Goal: Information Seeking & Learning: Learn about a topic

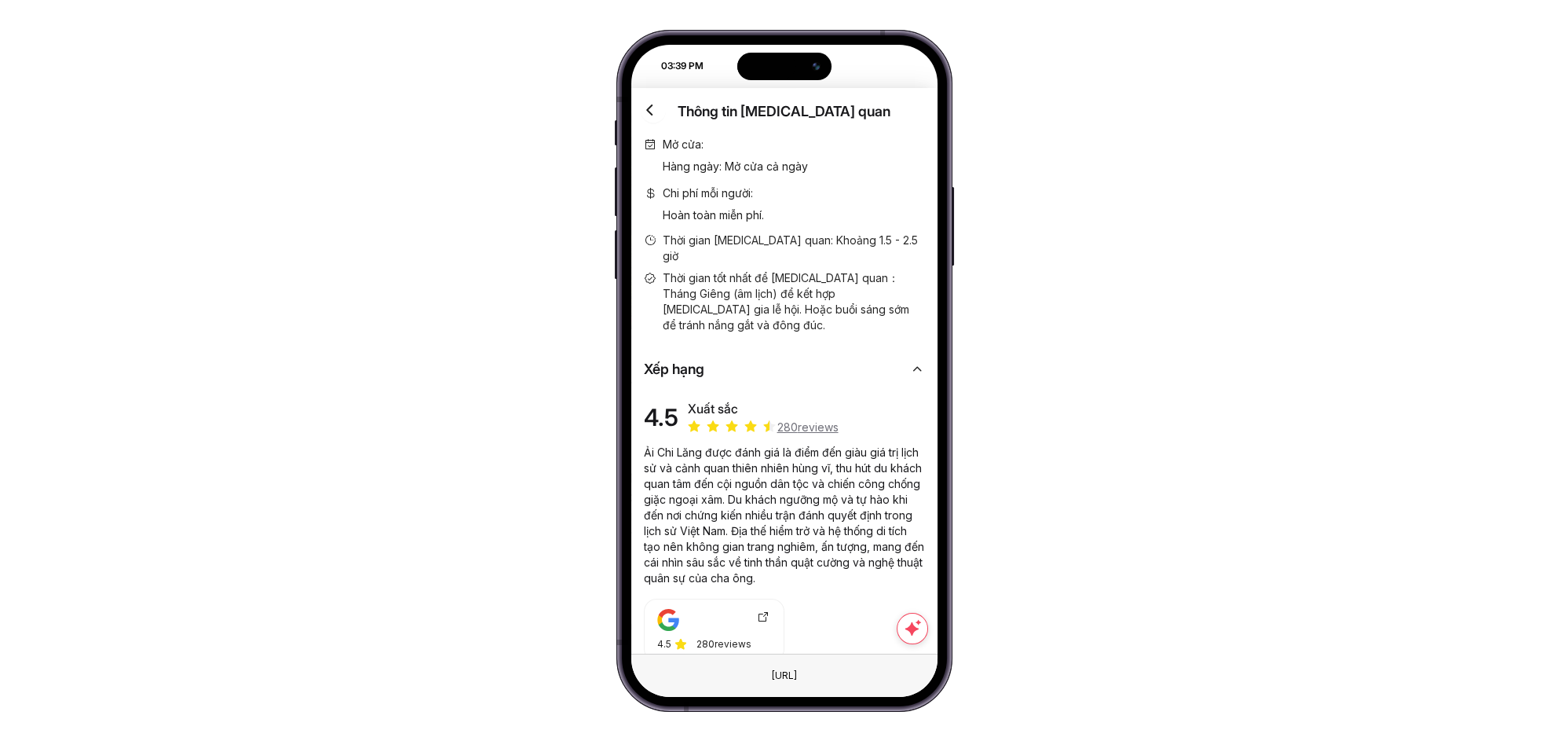
scroll to position [4, 0]
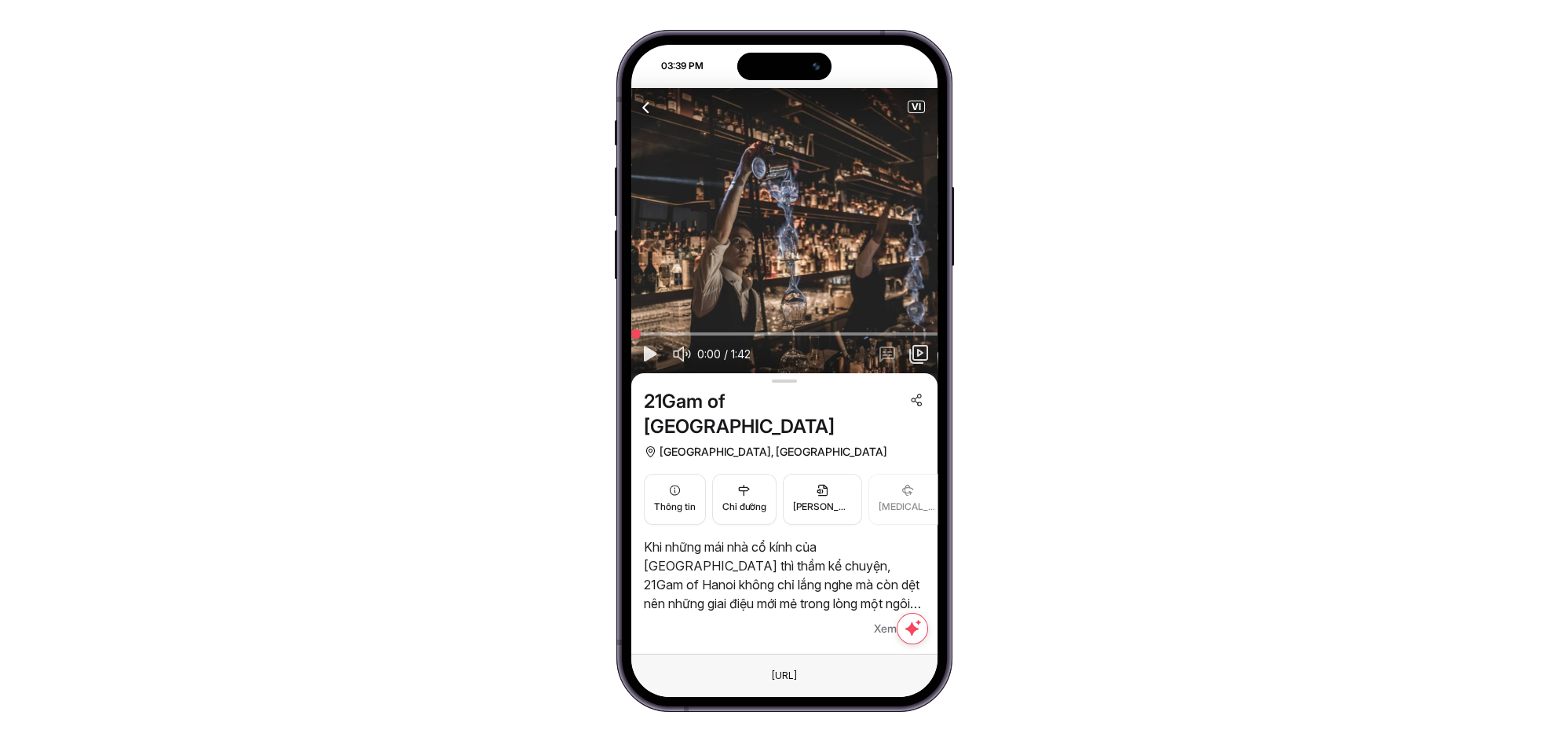
click at [650, 361] on icon "button" at bounding box center [648, 354] width 19 height 19
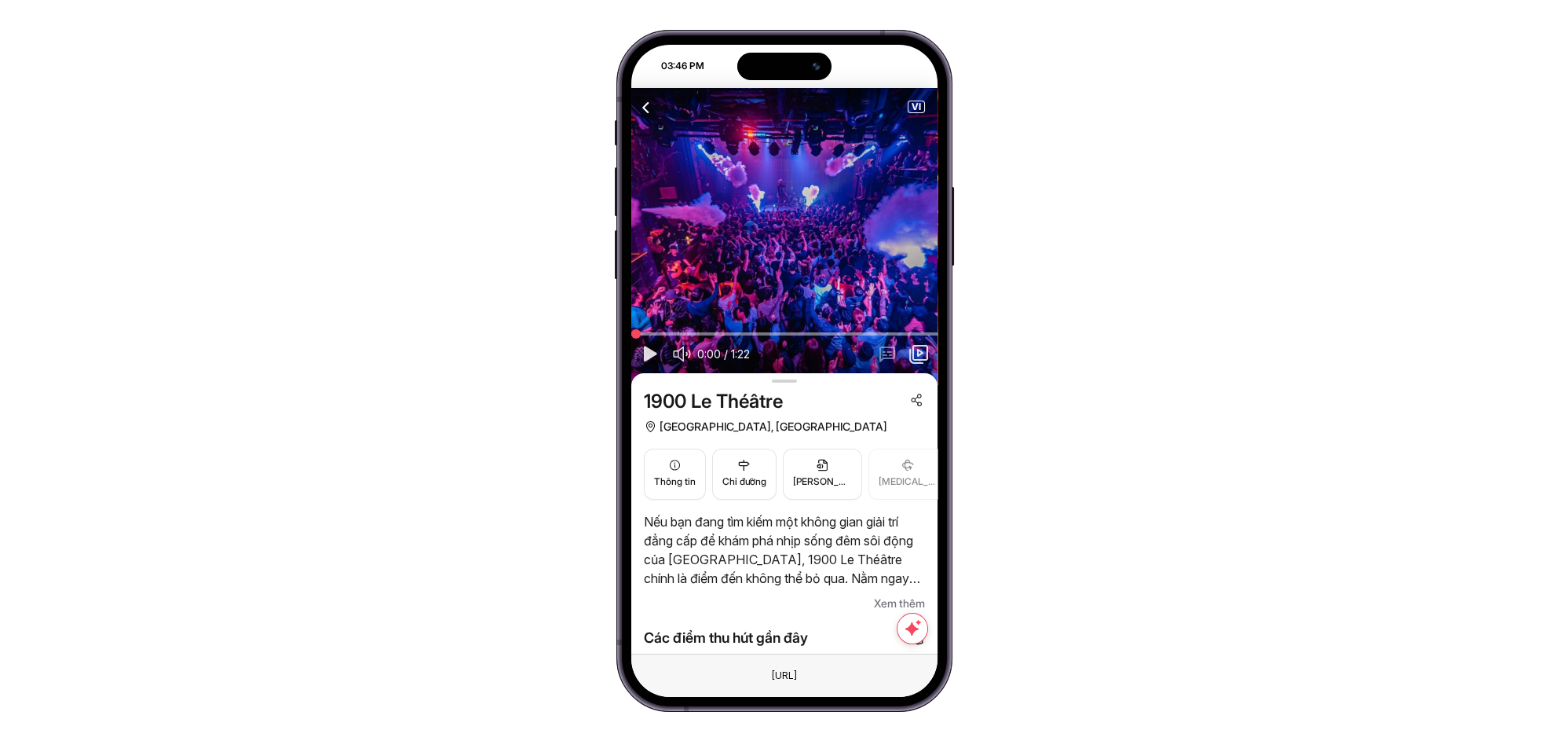
click at [649, 352] on icon "button" at bounding box center [648, 354] width 19 height 19
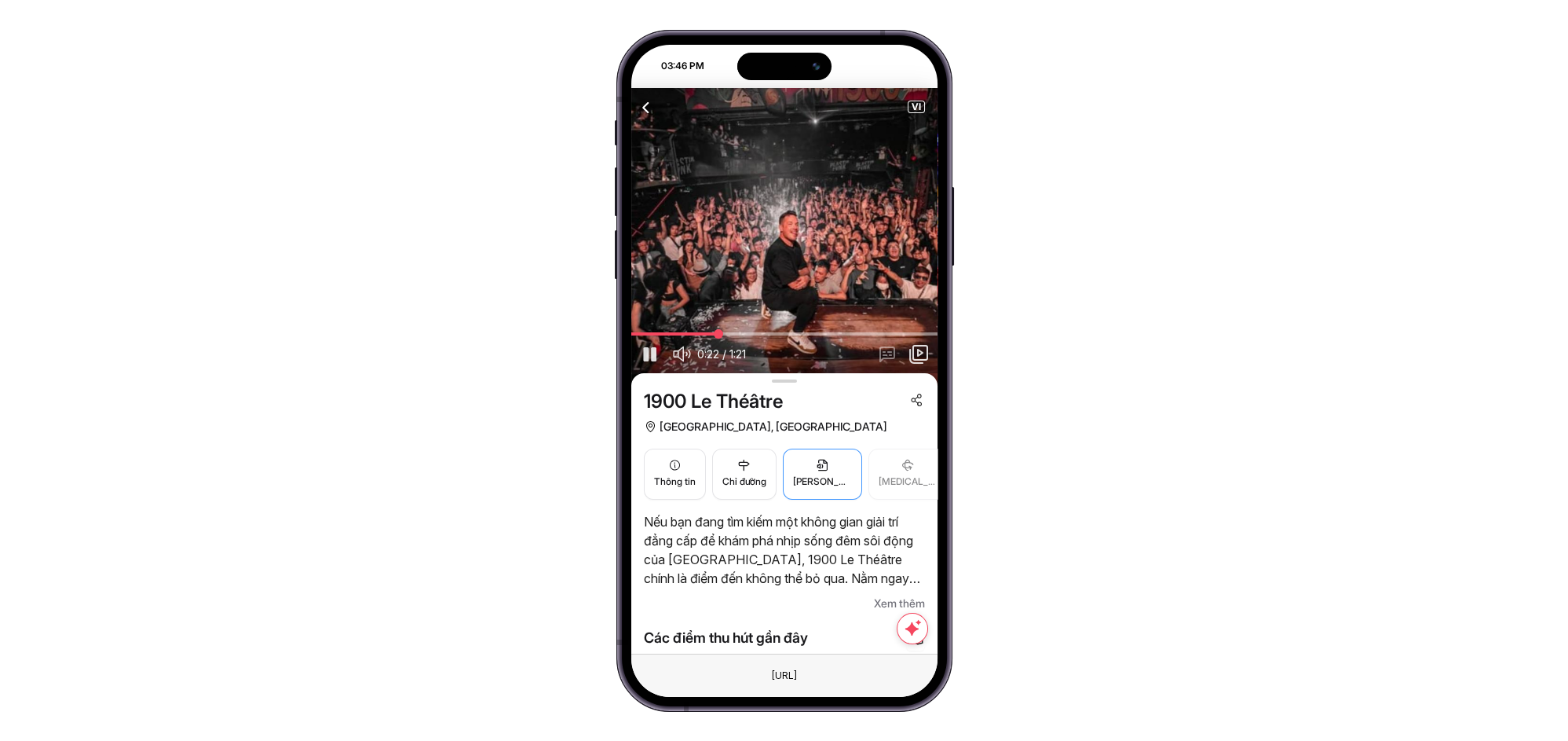
click at [820, 462] on icon "button" at bounding box center [822, 465] width 13 height 12
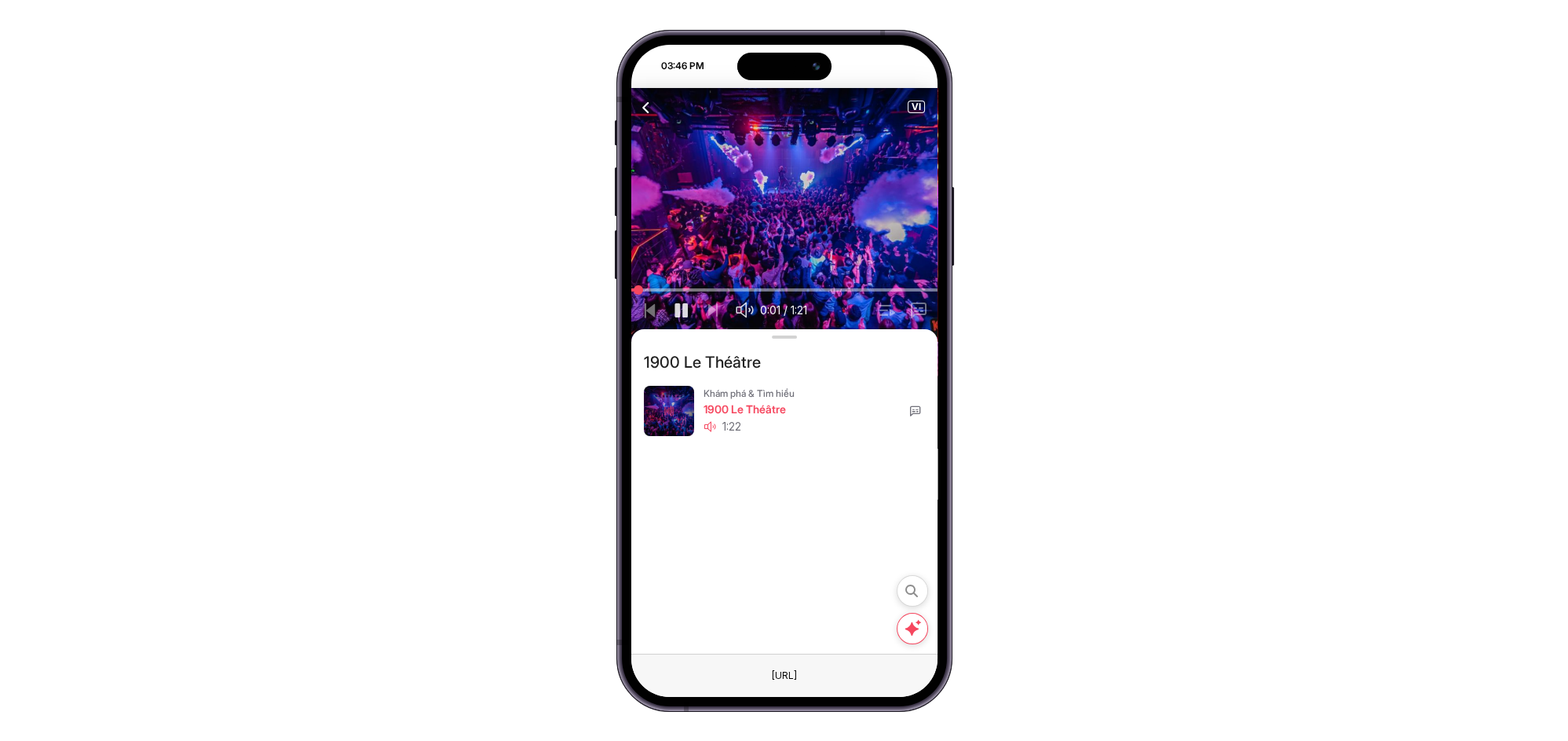
click at [915, 408] on icon at bounding box center [915, 411] width 12 height 12
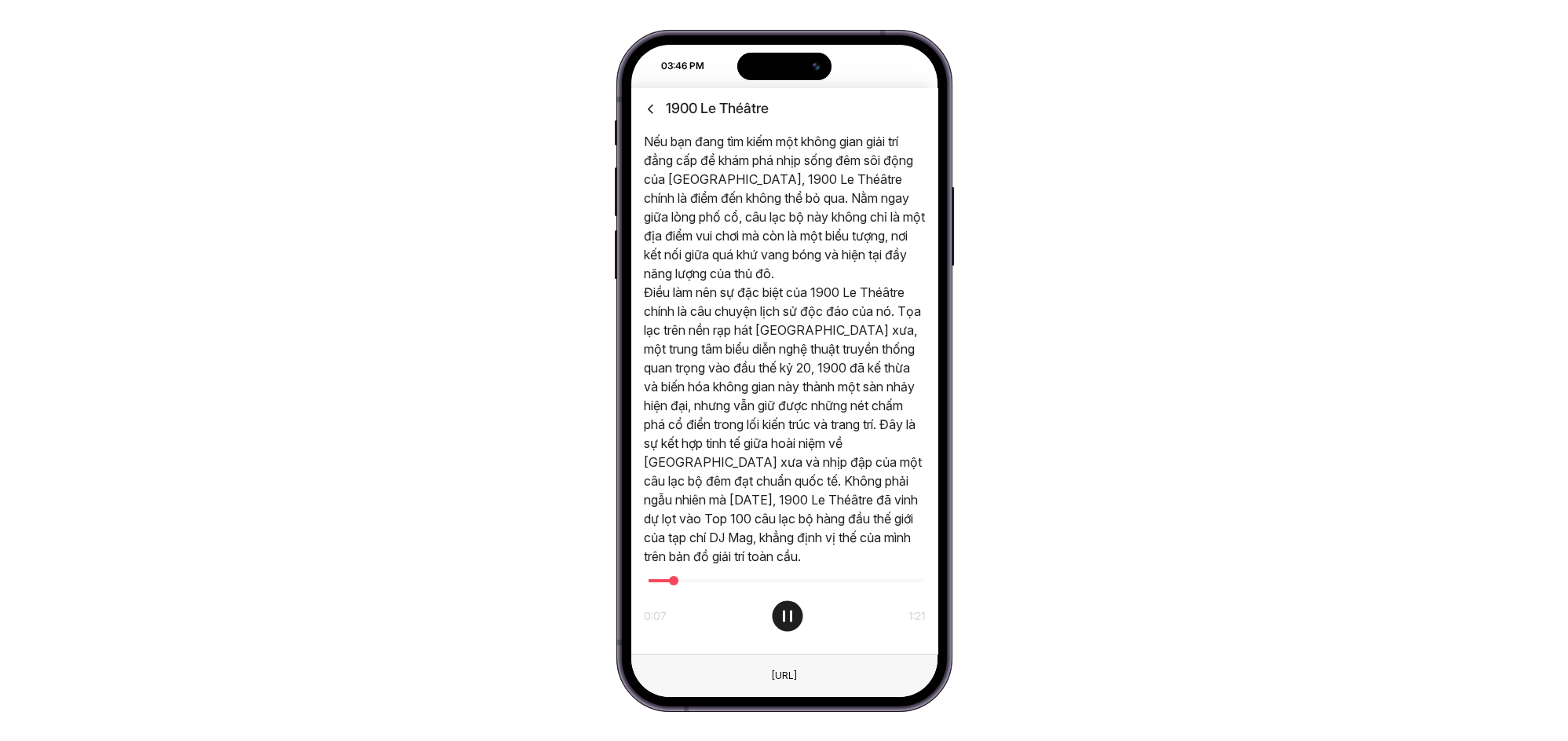
click at [652, 101] on icon at bounding box center [651, 109] width 17 height 16
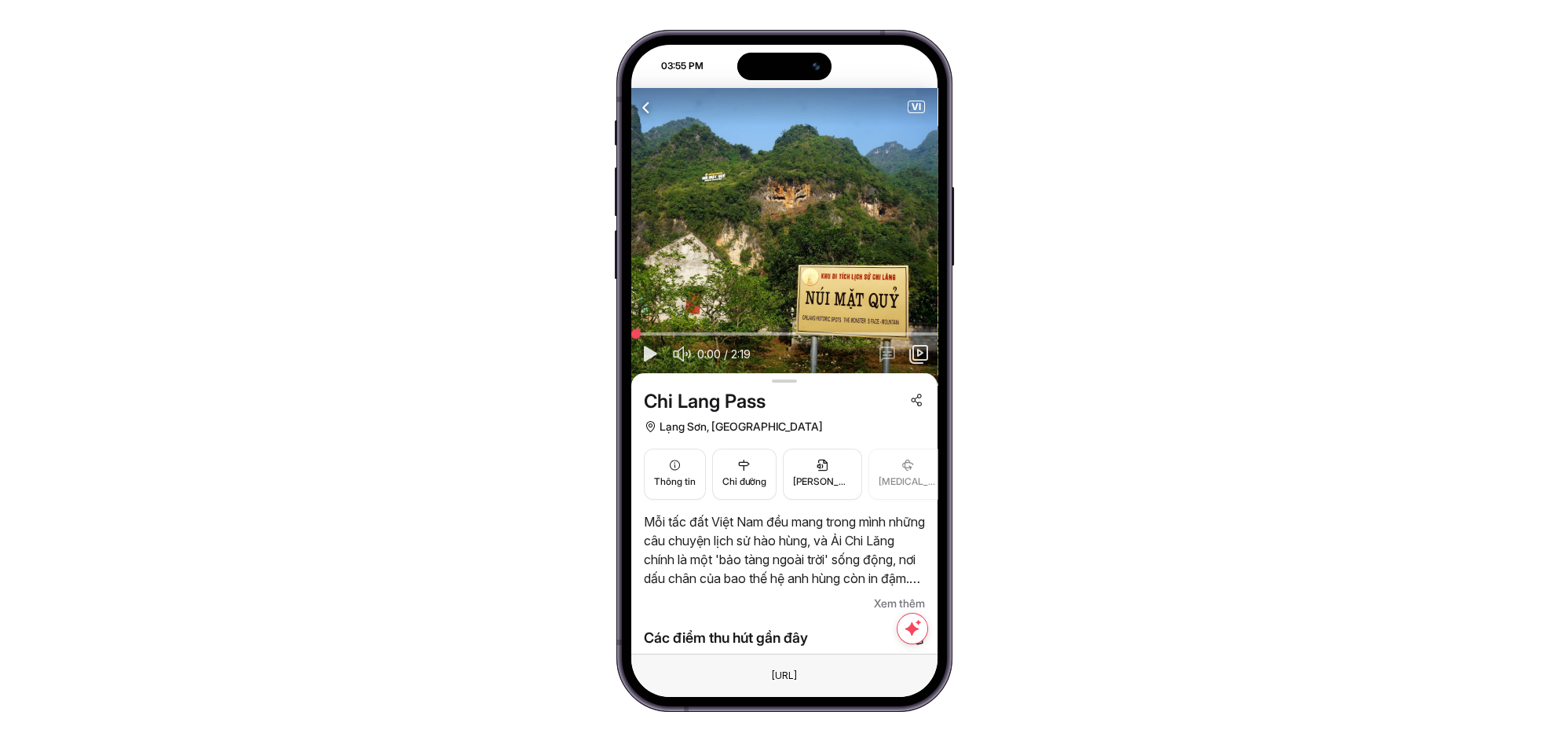
click at [646, 348] on icon "button" at bounding box center [648, 354] width 19 height 19
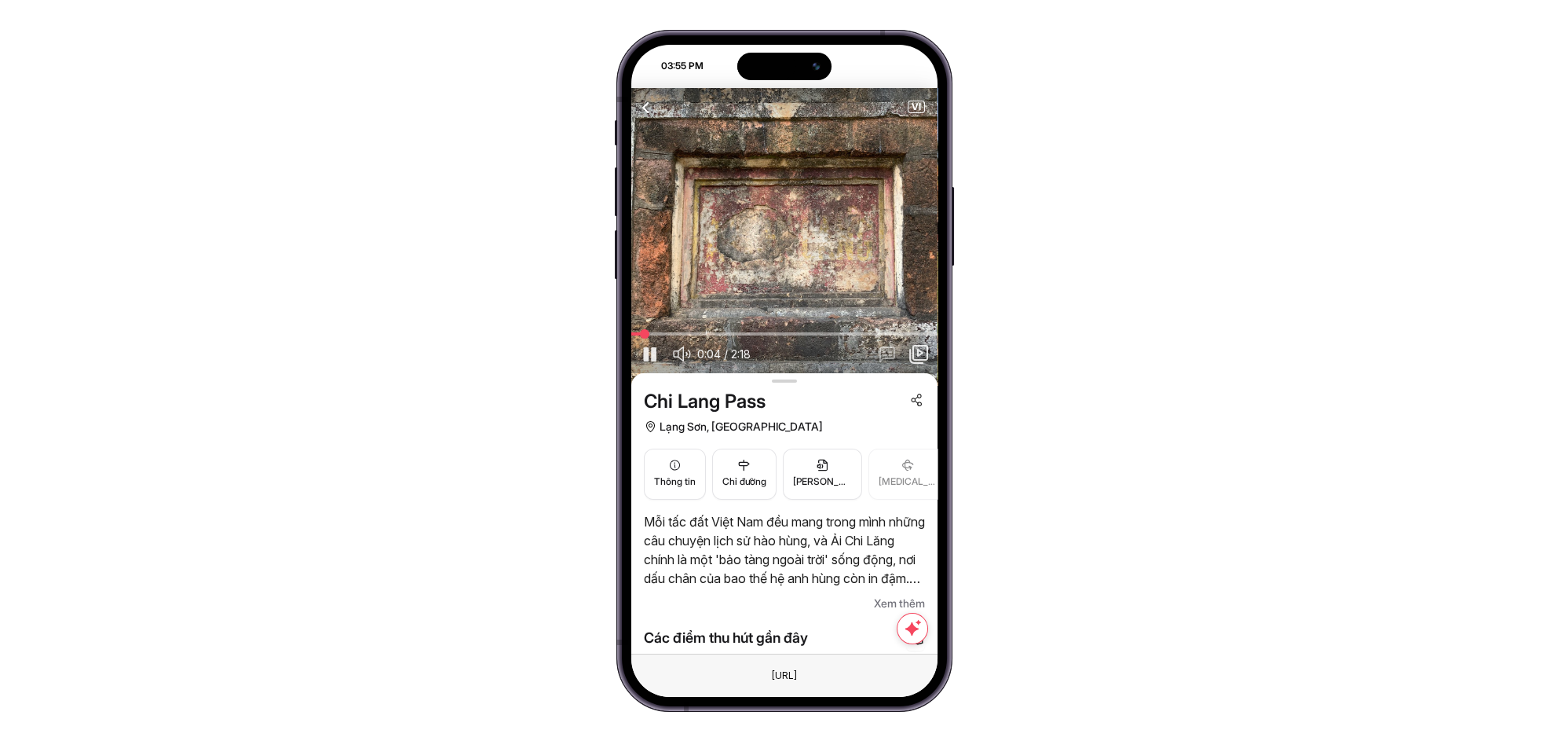
click at [691, 353] on button "button" at bounding box center [682, 354] width 25 height 25
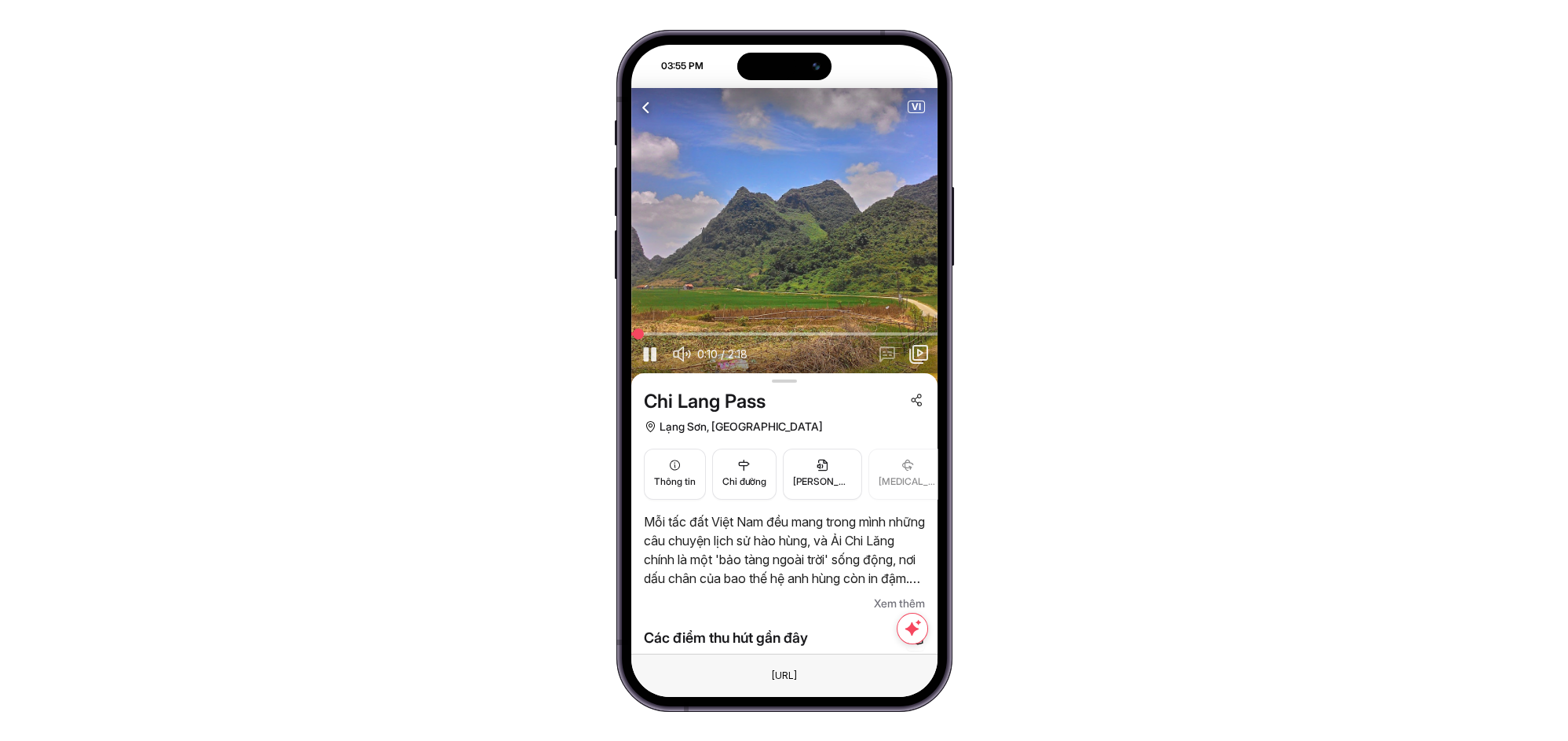
drag, startPoint x: 650, startPoint y: 332, endPoint x: 633, endPoint y: 332, distance: 17.0
click at [634, 332] on div at bounding box center [638, 333] width 8 height 8
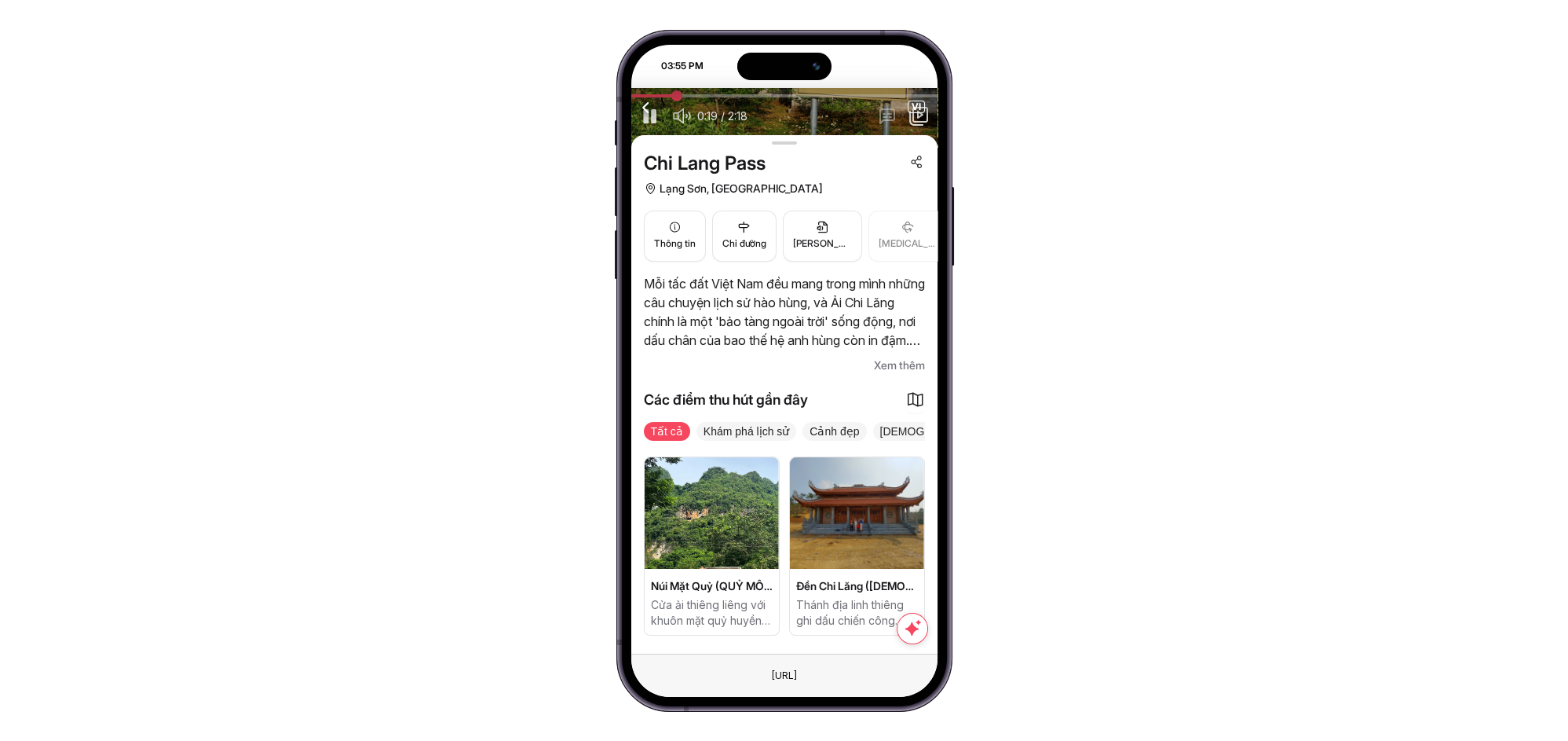
scroll to position [5, 0]
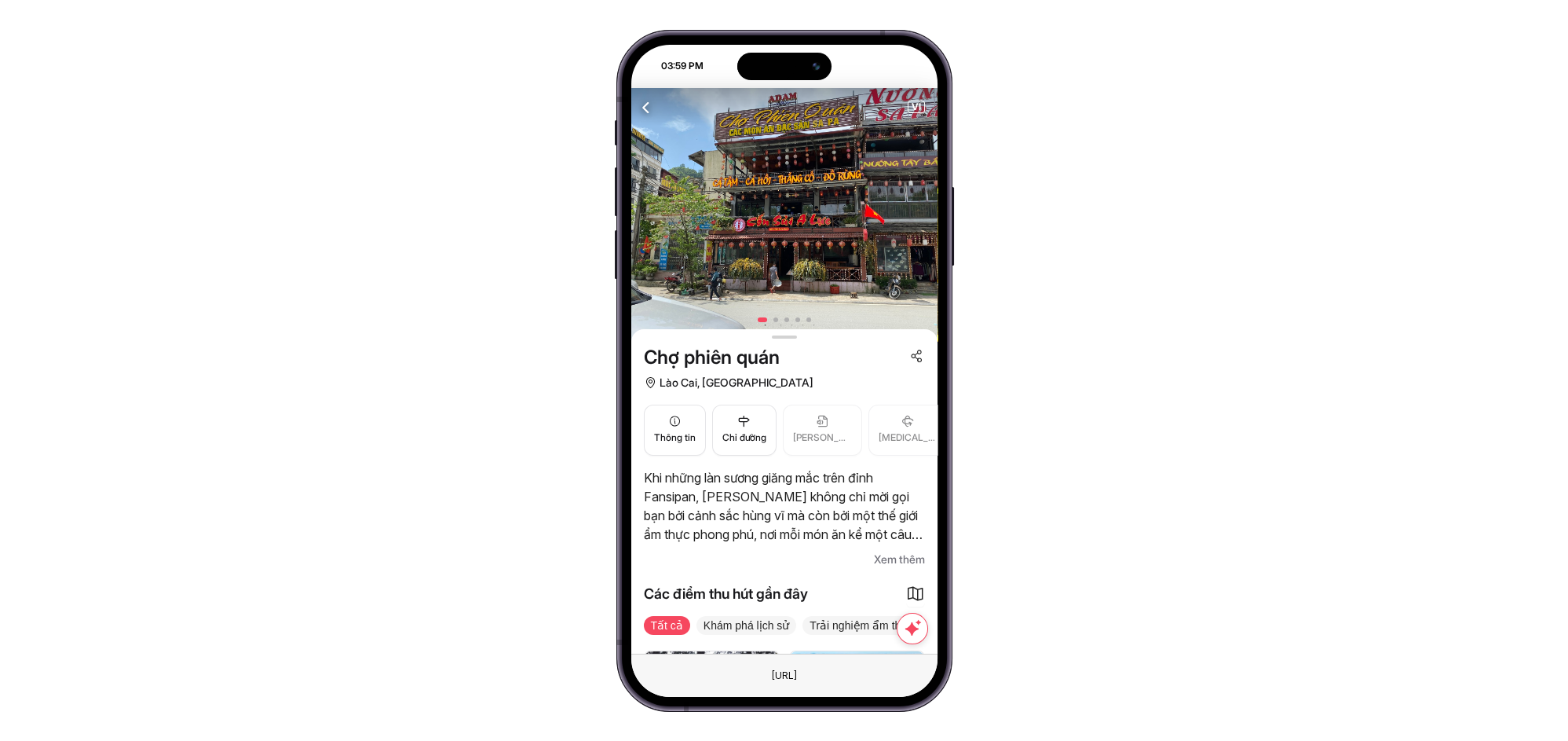
drag, startPoint x: 734, startPoint y: 474, endPoint x: 792, endPoint y: 491, distance: 60.4
click at [792, 491] on p "Khi những làn sương giăng mắc trên đỉnh Fansipan, [PERSON_NAME] không chỉ mời g…" at bounding box center [784, 505] width 281 height 75
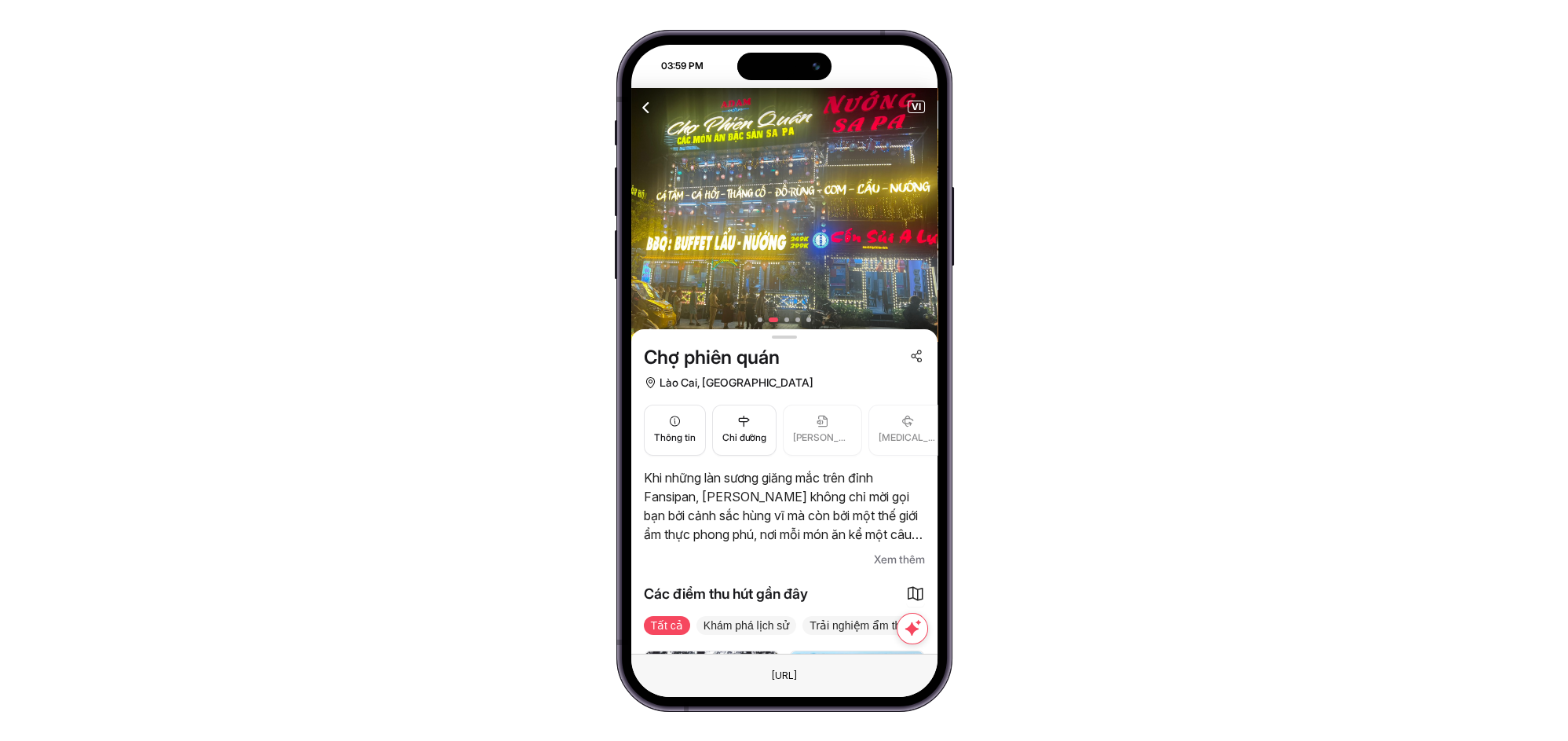
click at [911, 558] on span "Xem thêm" at bounding box center [900, 558] width 51 height 19
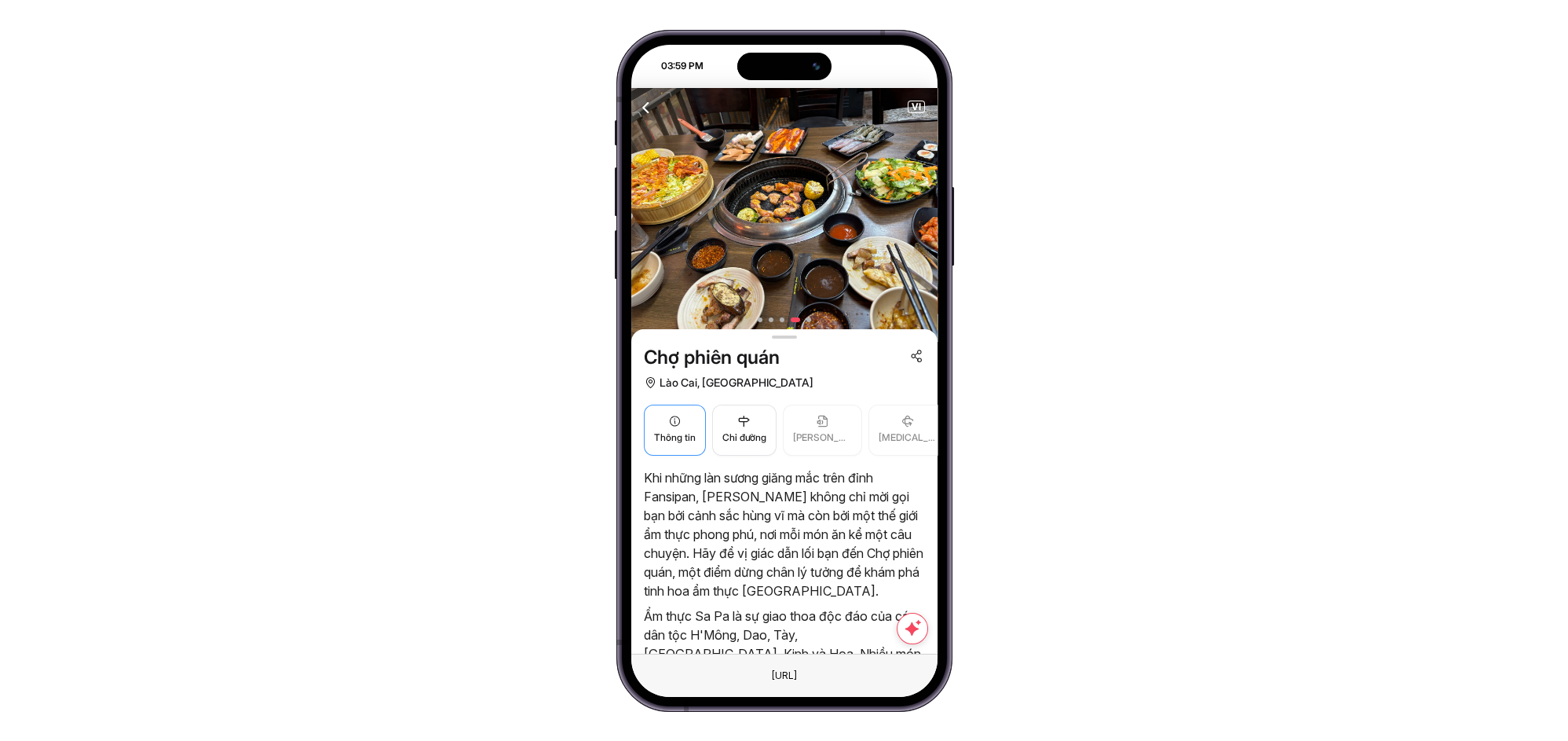
click at [668, 412] on button "Thông tin" at bounding box center [675, 430] width 62 height 51
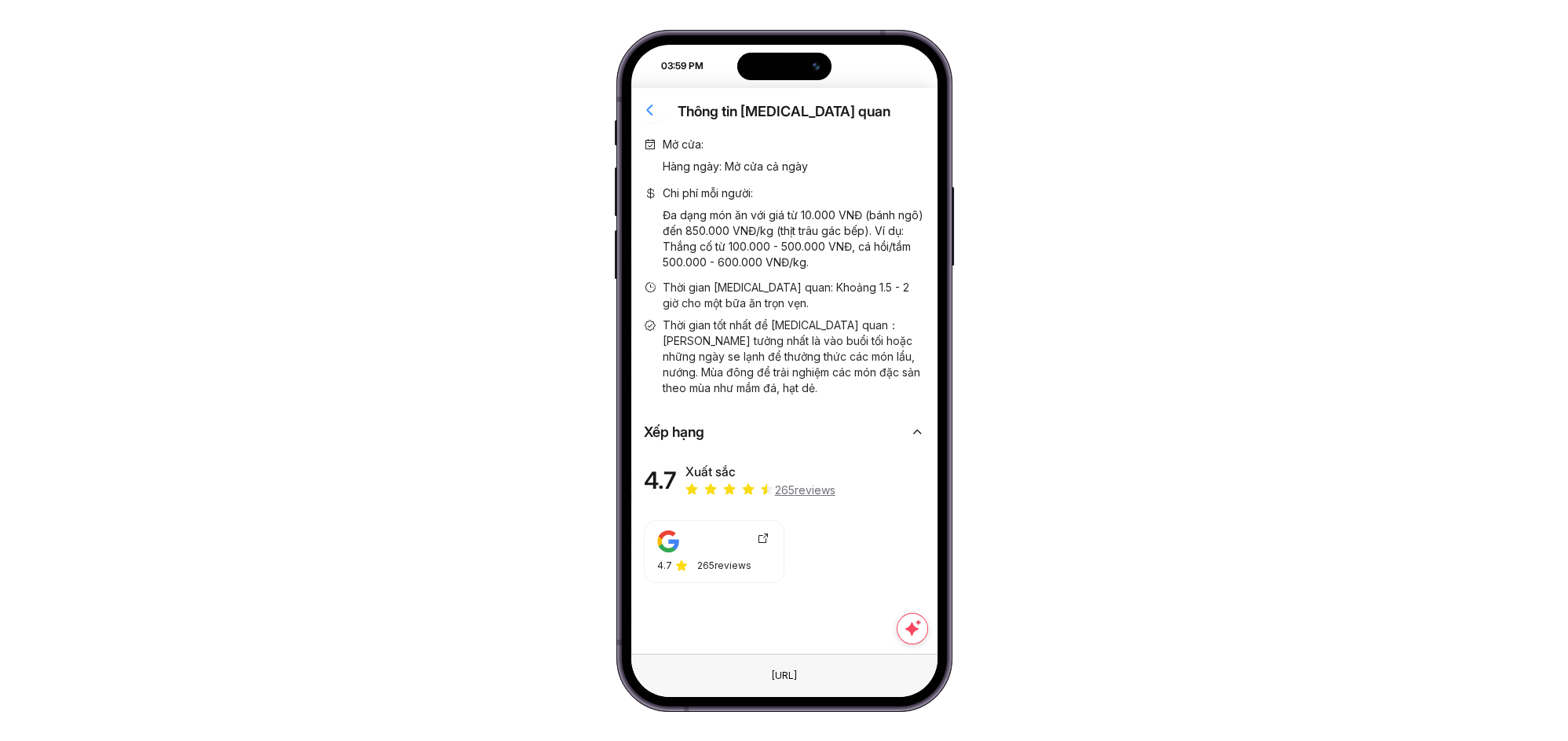
click at [647, 97] on button "button" at bounding box center [653, 109] width 25 height 25
